Goal: Information Seeking & Learning: Learn about a topic

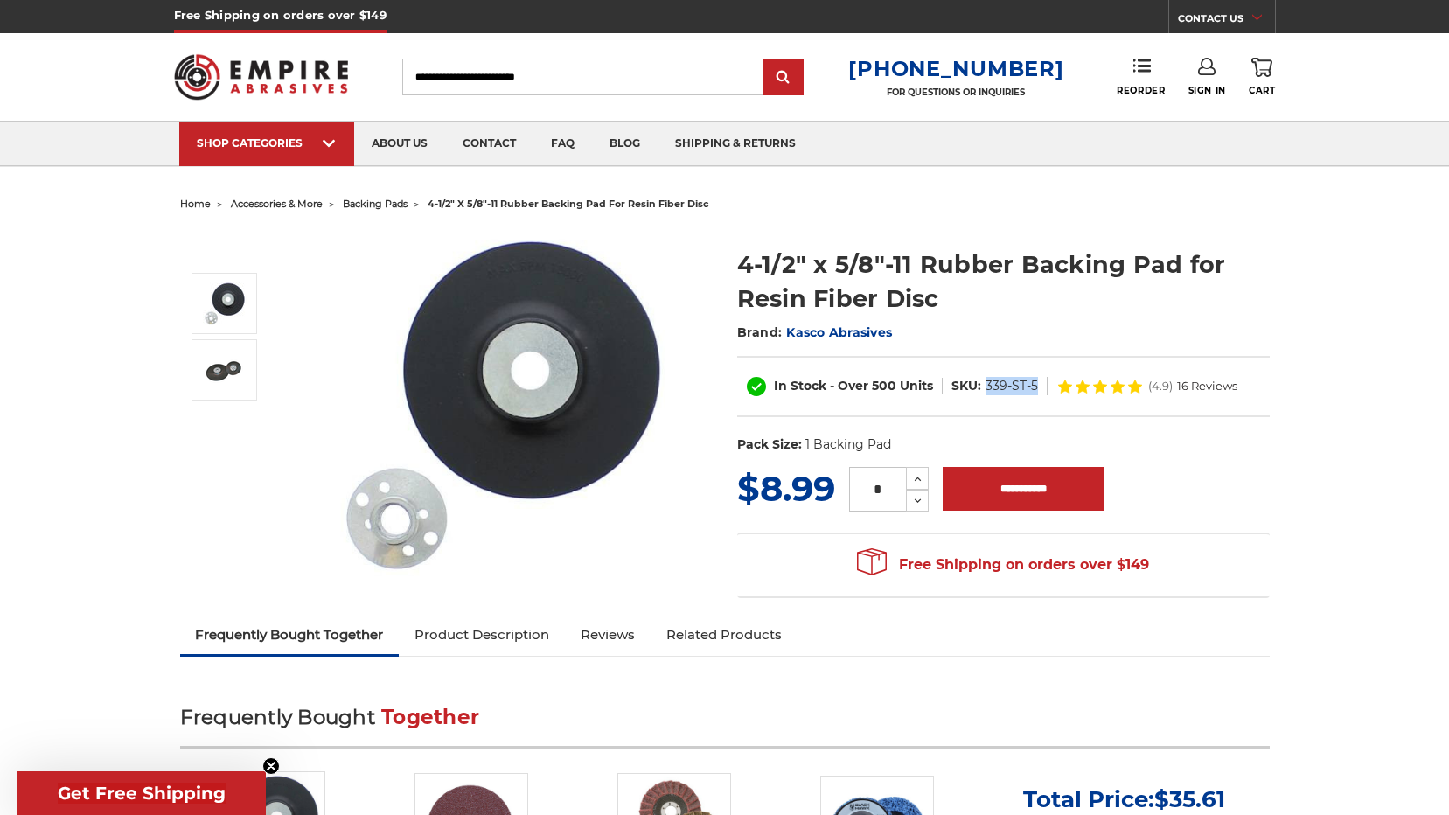
drag, startPoint x: 988, startPoint y: 384, endPoint x: 1034, endPoint y: 385, distance: 46.4
click at [1034, 385] on dd "339-ST-5" at bounding box center [1012, 386] width 52 height 18
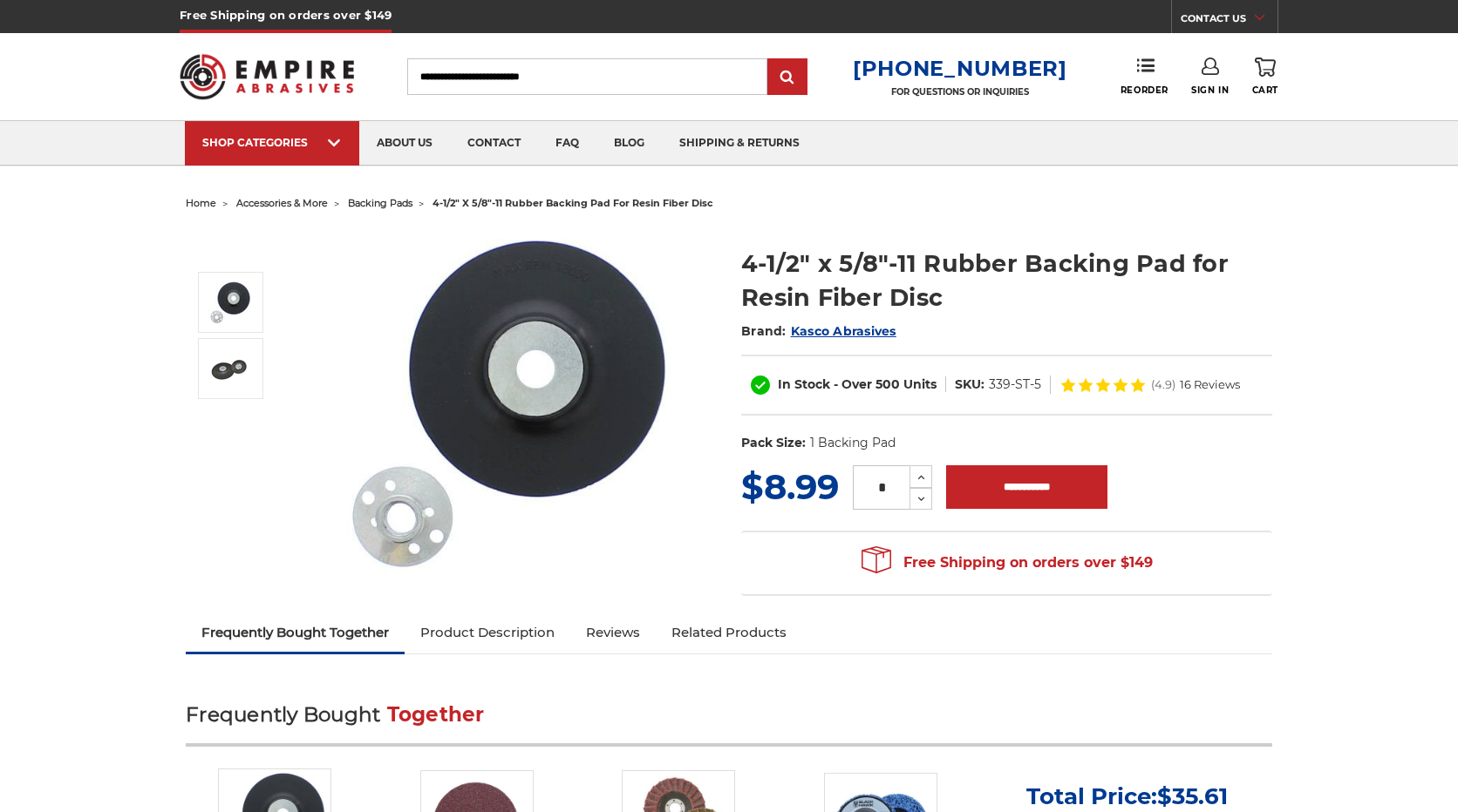
click at [977, 229] on circle "Close dialog" at bounding box center [975, 230] width 17 height 17
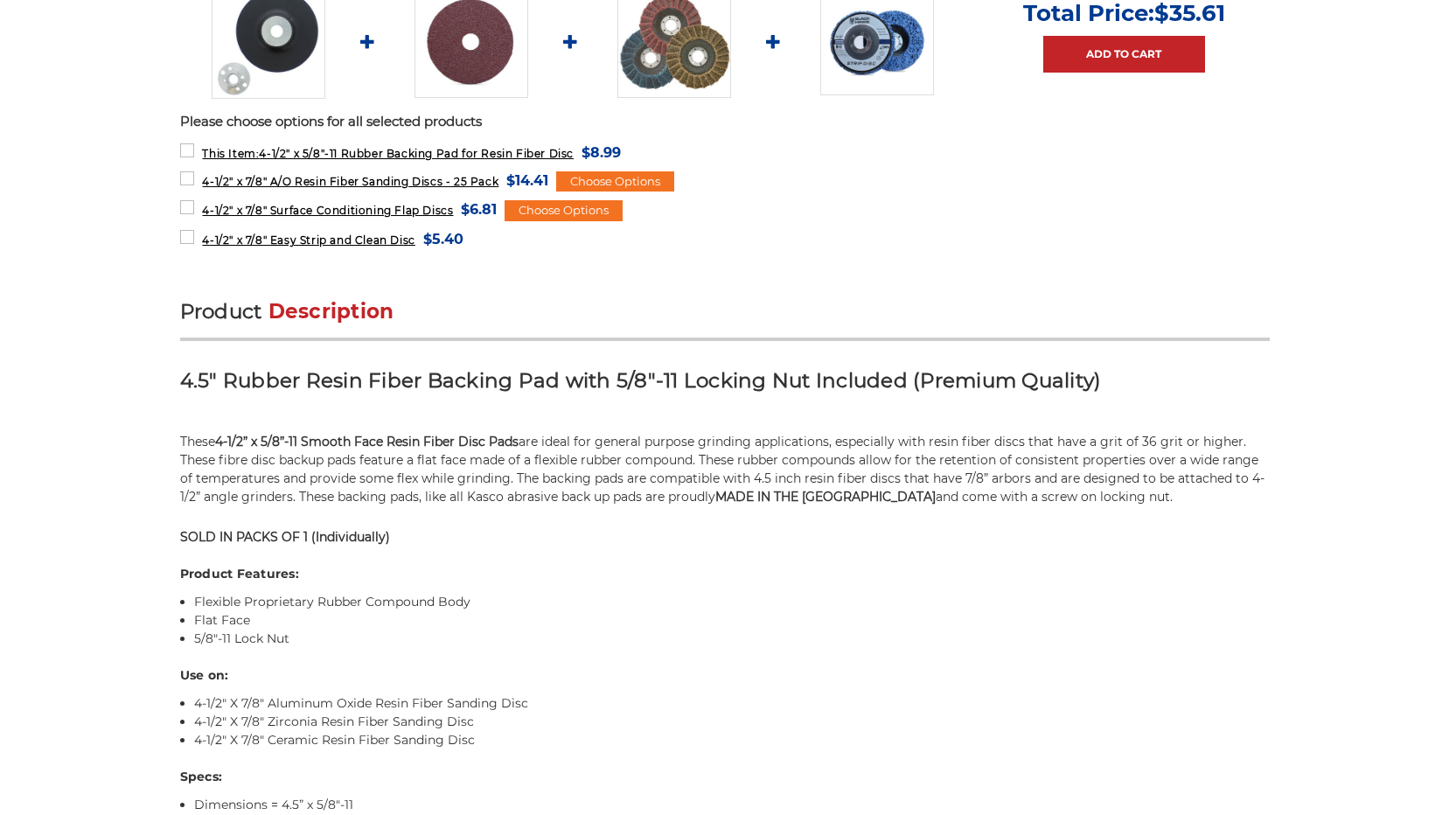
scroll to position [787, 0]
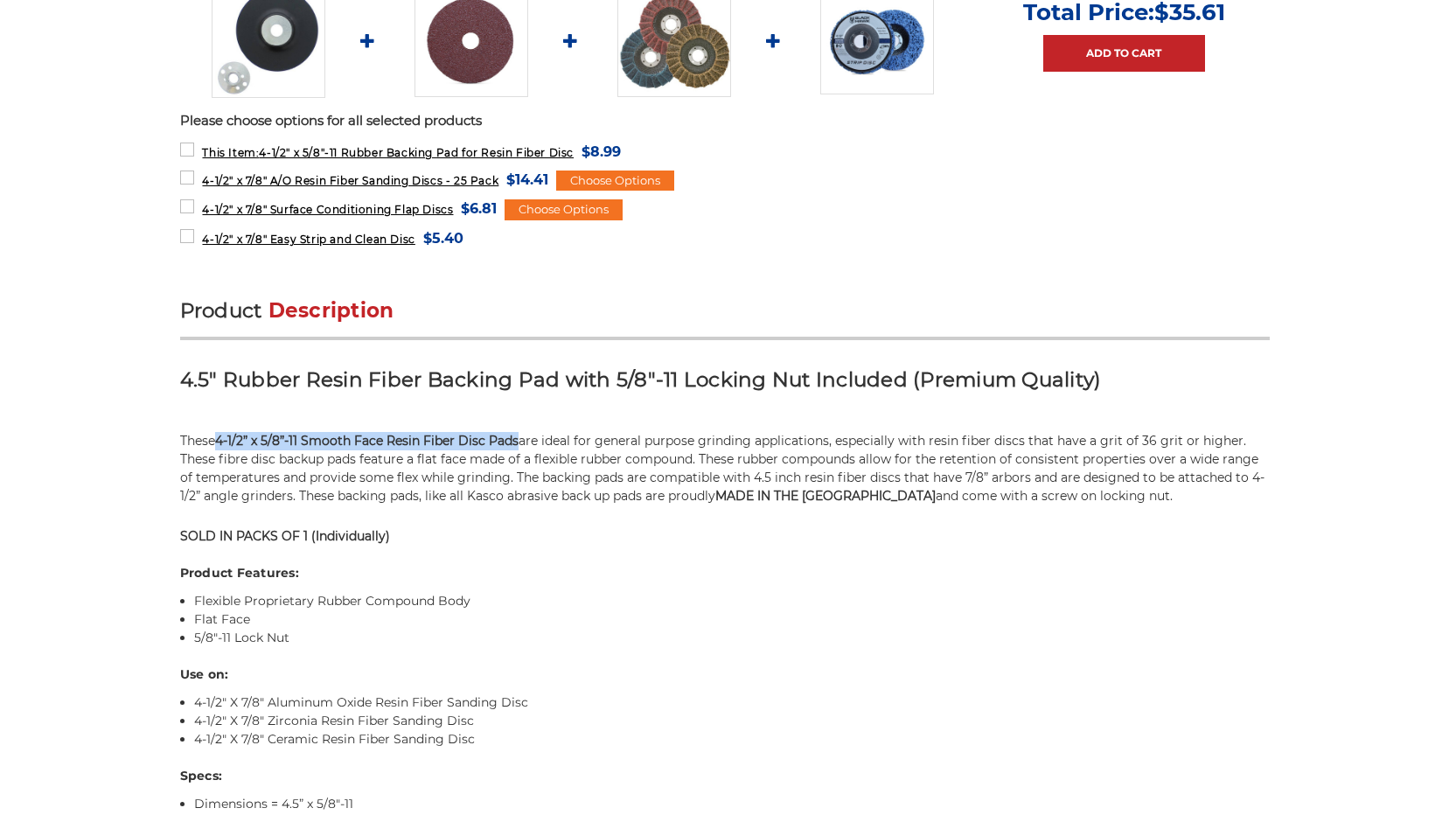
drag, startPoint x: 218, startPoint y: 443, endPoint x: 520, endPoint y: 441, distance: 302.7
click at [520, 441] on p "These 4-1/2” x 5/8”-11 Smooth Face Resin Fiber Disc Pads are ideal for general …" at bounding box center [725, 468] width 1090 height 73
drag, startPoint x: 520, startPoint y: 441, endPoint x: 506, endPoint y: 441, distance: 14.0
copy strong "4-1/2” x 5/8”-11 Smooth Face Resin Fiber Disc Pads"
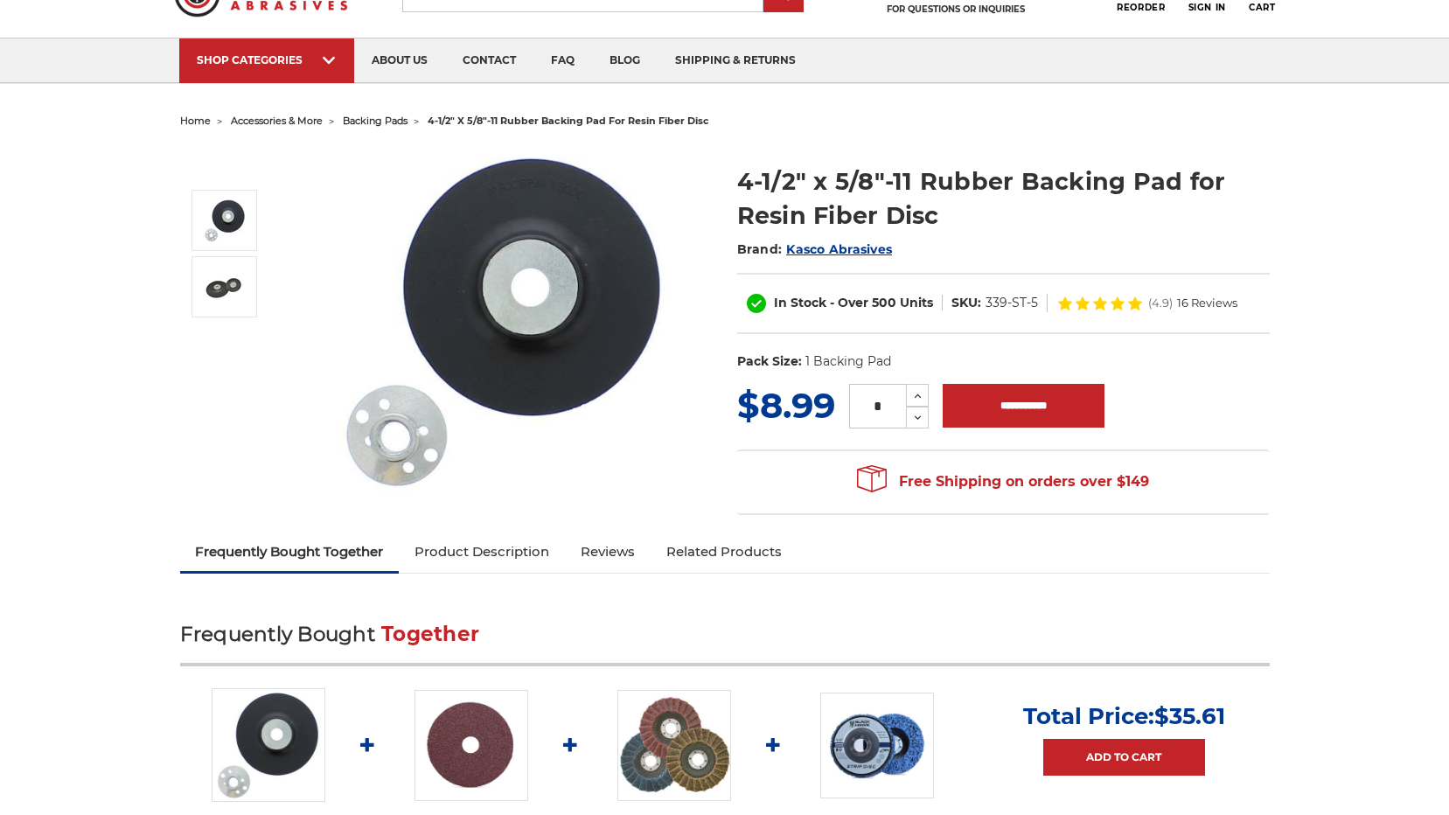
scroll to position [0, 0]
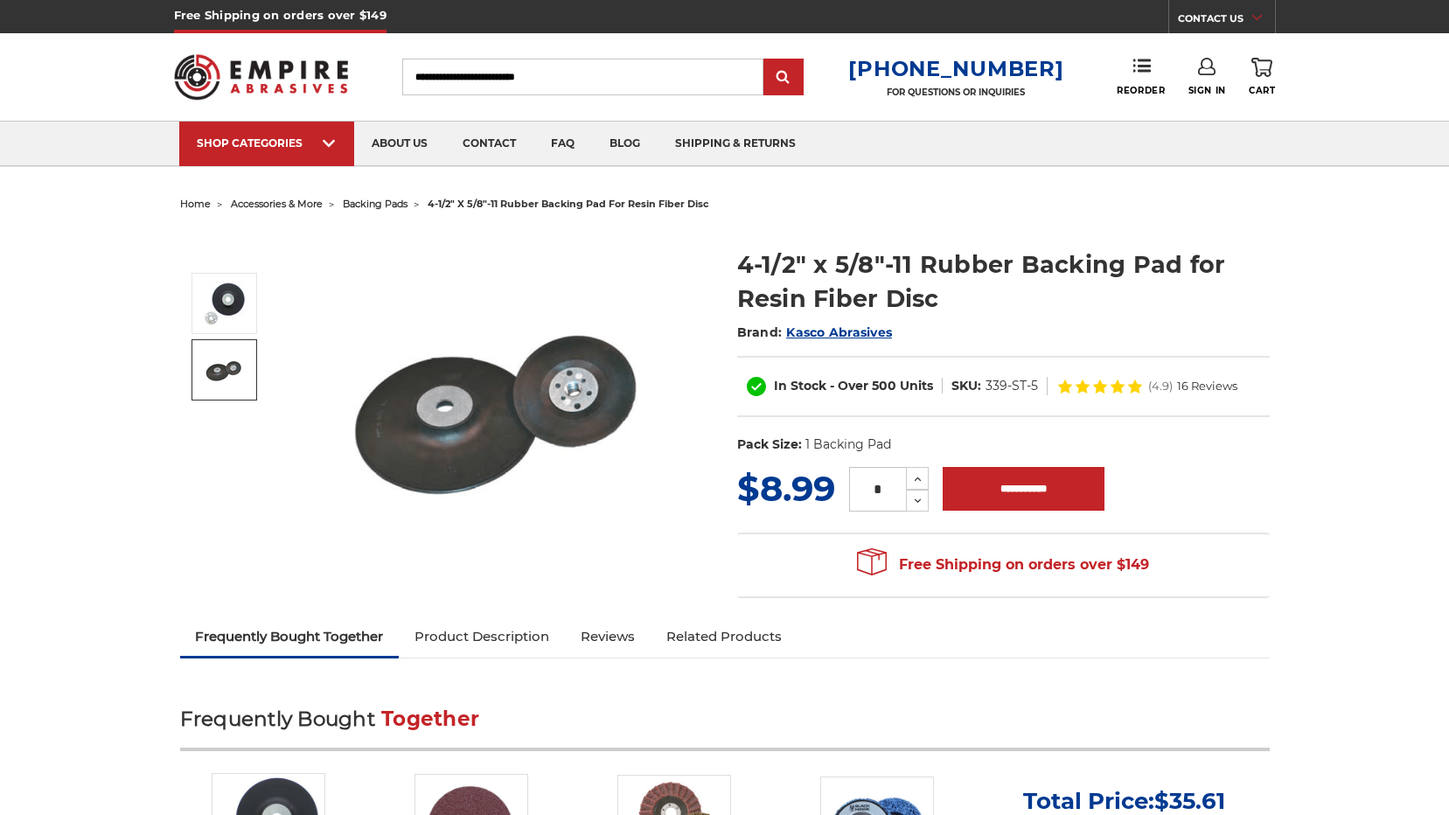
click at [569, 405] on img at bounding box center [505, 405] width 350 height 352
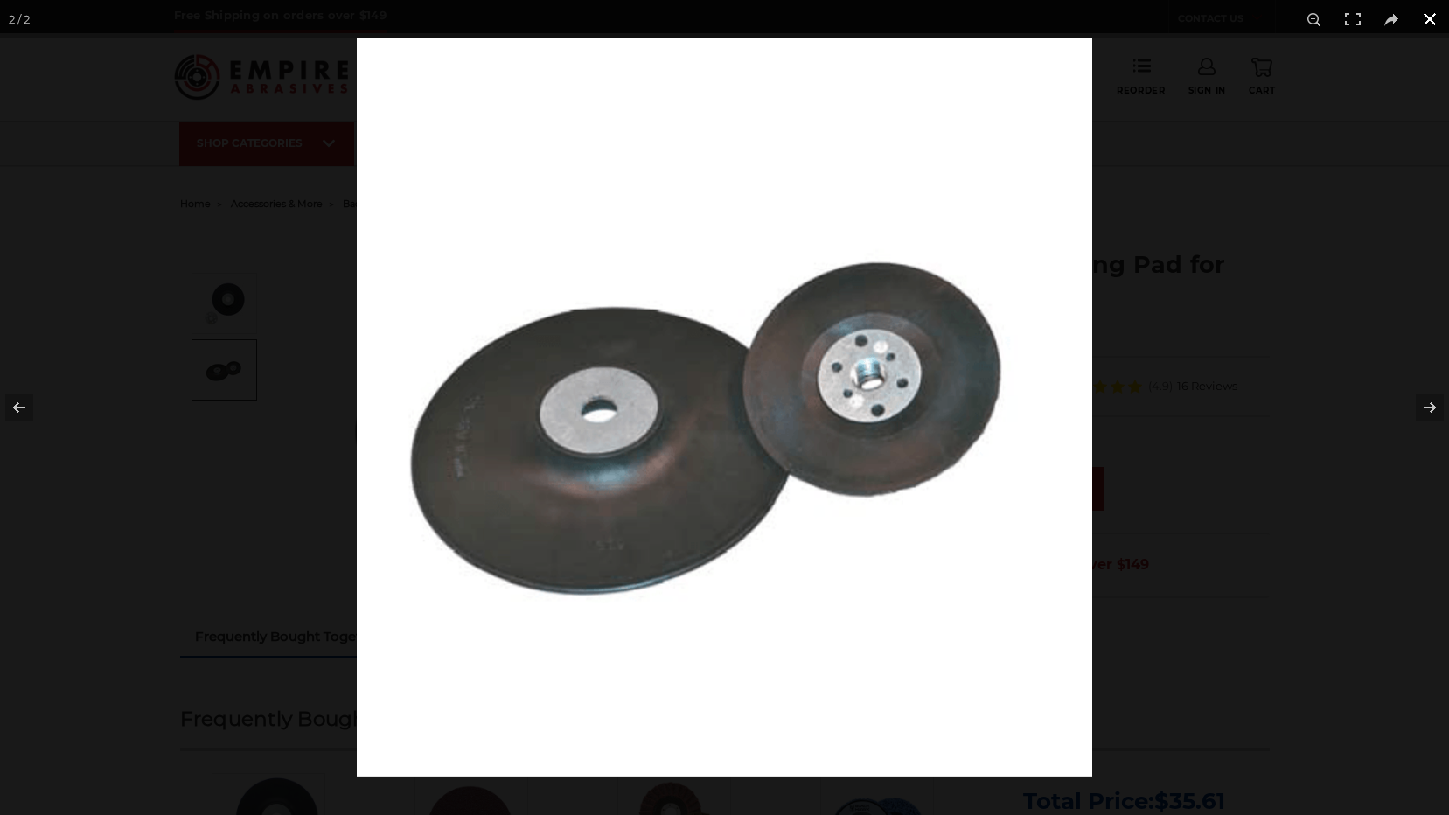
click at [1430, 16] on button at bounding box center [1430, 19] width 38 height 38
